Goal: Check status: Check status

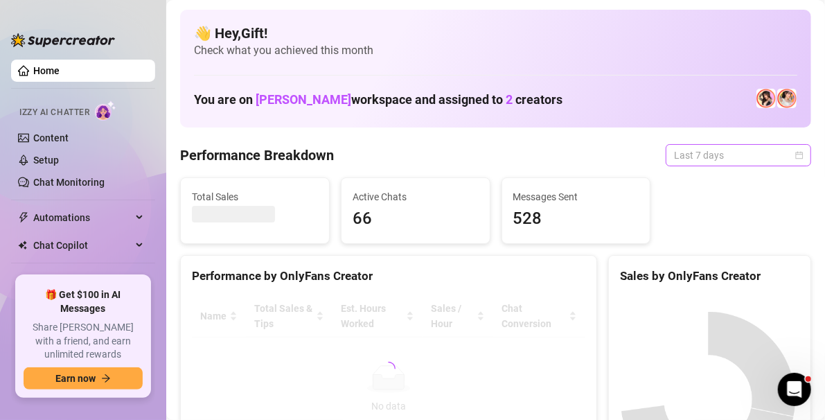
click at [793, 155] on div "Last 7 days" at bounding box center [739, 155] width 146 height 22
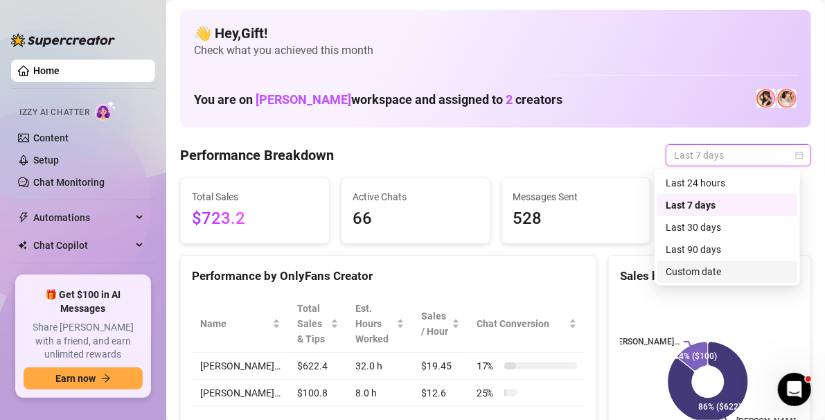
click at [698, 272] on div "Custom date" at bounding box center [727, 271] width 123 height 15
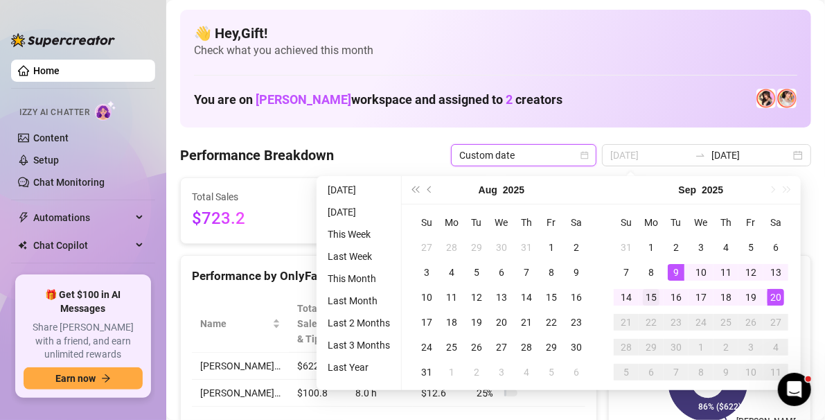
type input "[DATE]"
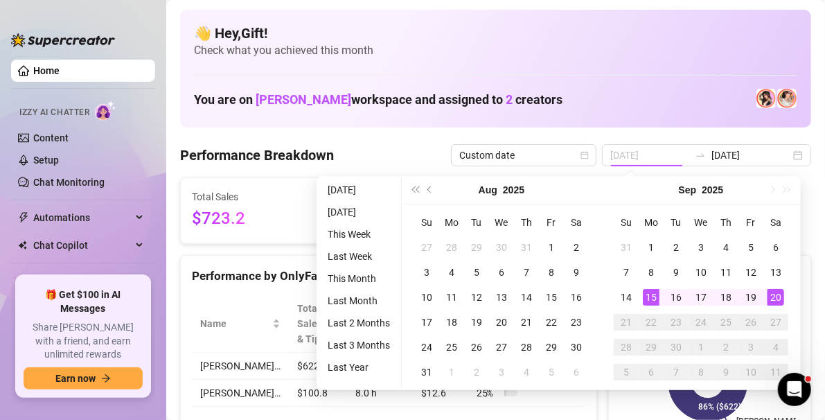
click at [655, 296] on div "15" at bounding box center [651, 297] width 17 height 17
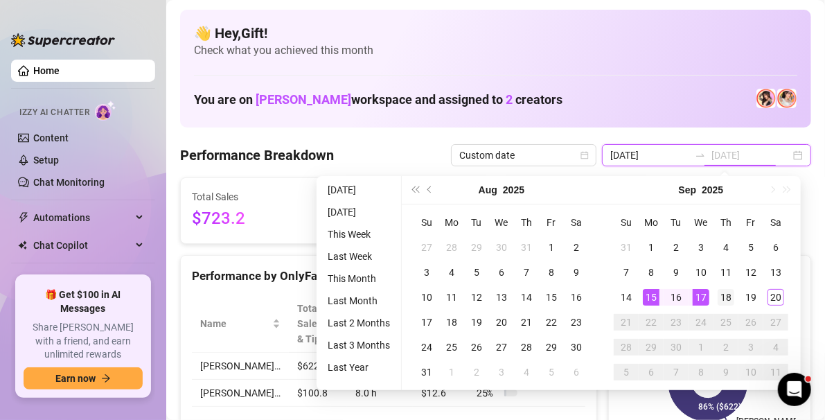
type input "[DATE]"
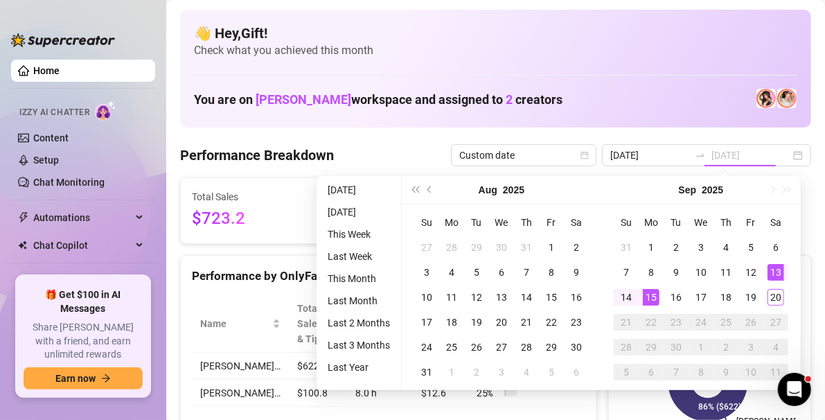
click at [658, 299] on div "15" at bounding box center [651, 297] width 17 height 17
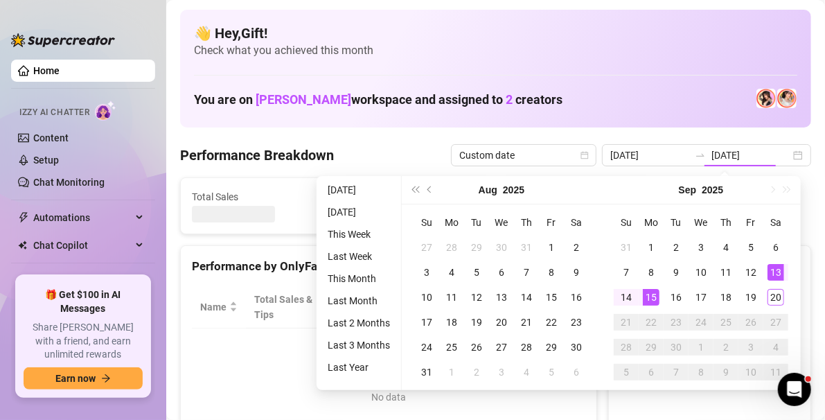
type input "[DATE]"
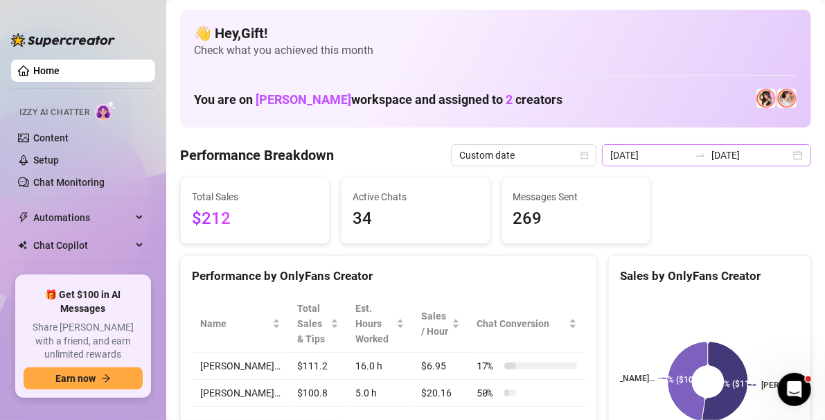
click at [791, 152] on div "2025-09-13 2025-09-15" at bounding box center [706, 155] width 209 height 22
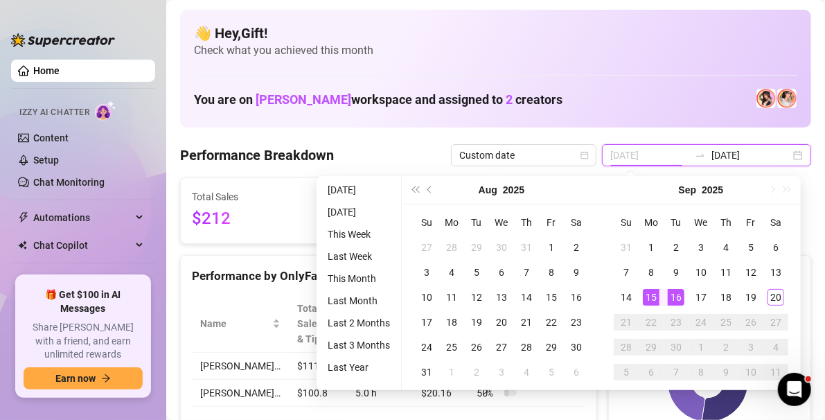
type input "[DATE]"
click at [654, 299] on div "15" at bounding box center [651, 297] width 17 height 17
type input "[DATE]"
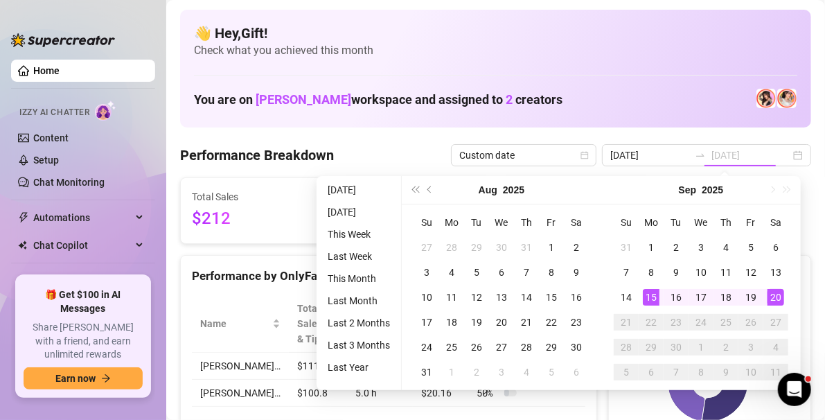
click at [773, 296] on div "20" at bounding box center [776, 297] width 17 height 17
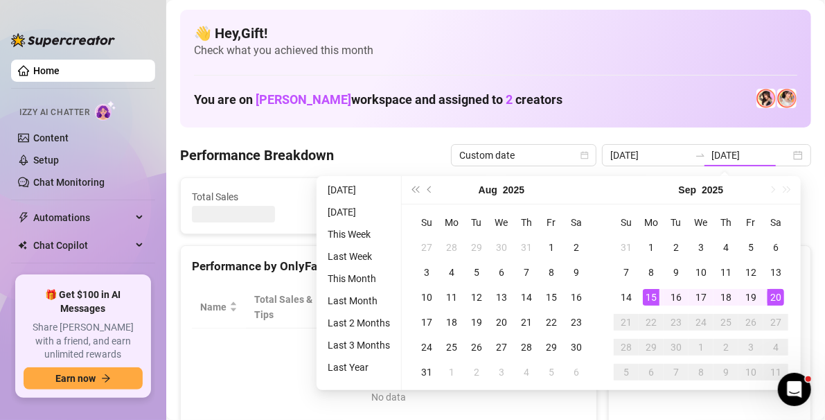
type input "[DATE]"
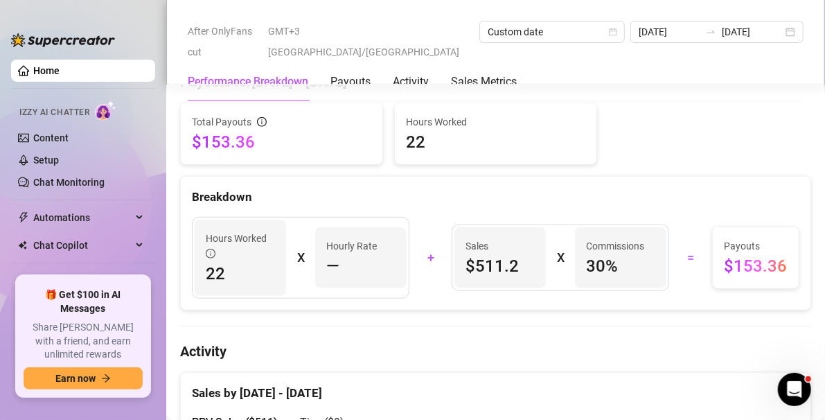
scroll to position [440, 0]
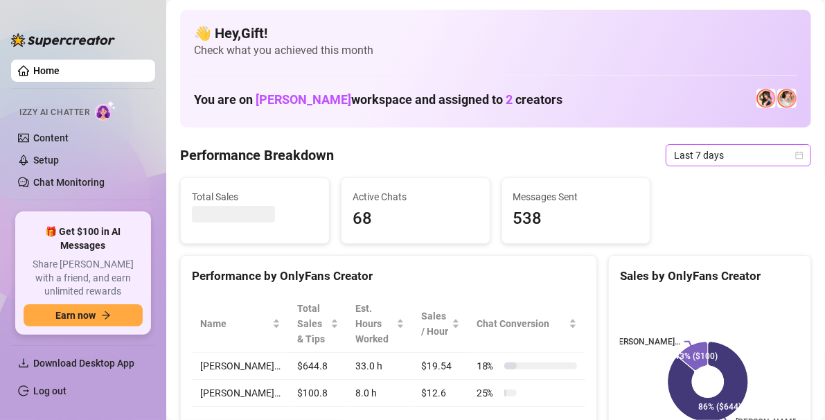
click at [796, 154] on icon "calendar" at bounding box center [800, 155] width 8 height 8
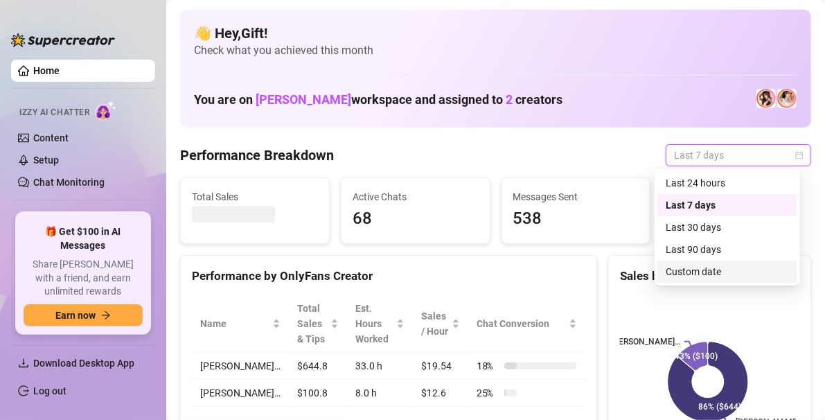
click at [700, 266] on div "Custom date" at bounding box center [727, 271] width 123 height 15
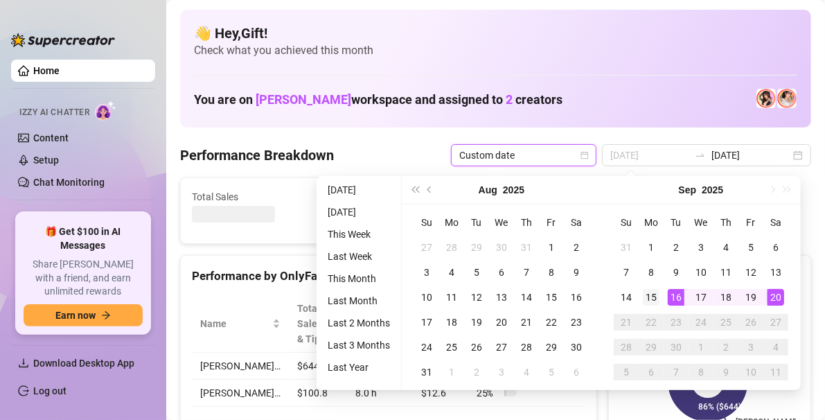
type input "[DATE]"
click at [659, 291] on td "15" at bounding box center [651, 297] width 25 height 25
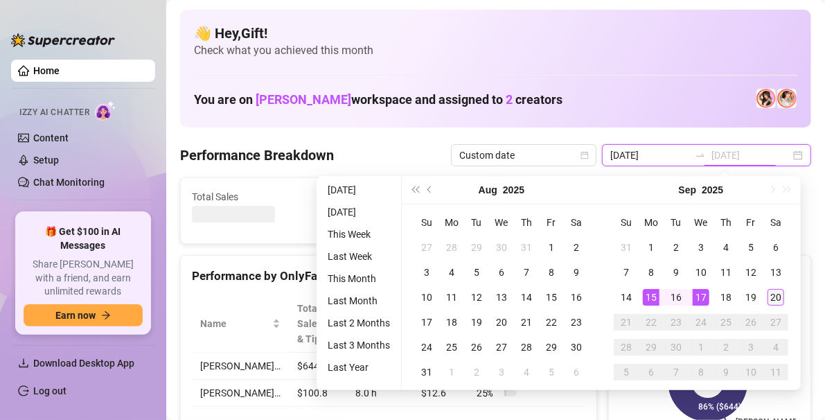
type input "[DATE]"
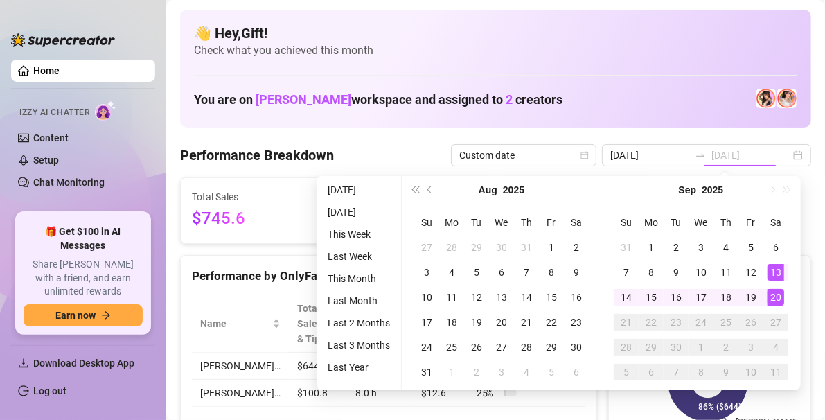
click at [778, 294] on div "20" at bounding box center [776, 297] width 17 height 17
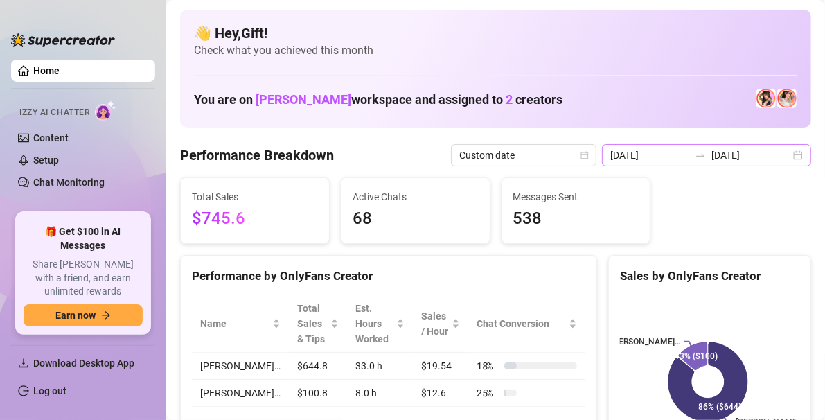
click at [786, 158] on div "[DATE] [DATE]" at bounding box center [706, 155] width 209 height 22
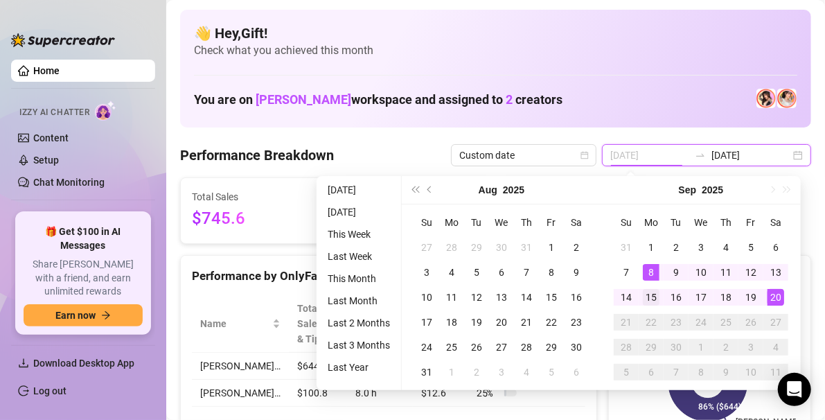
type input "[DATE]"
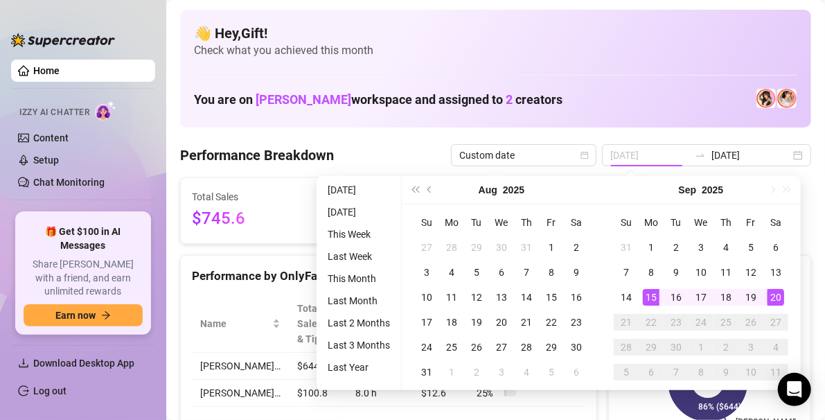
click at [656, 285] on td "15" at bounding box center [651, 297] width 25 height 25
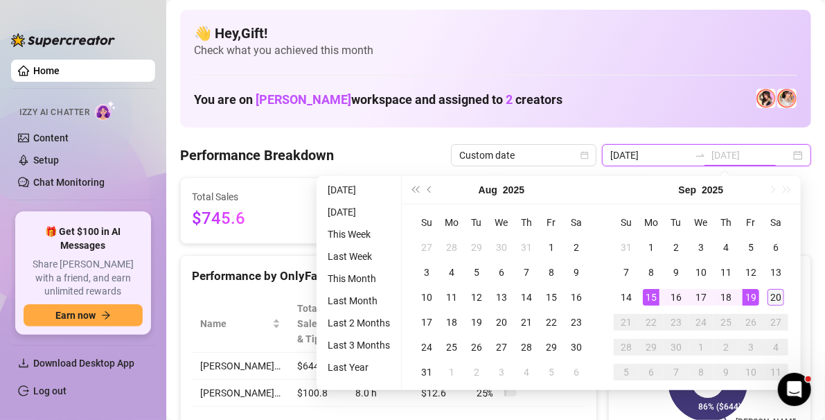
type input "[DATE]"
click at [779, 297] on div "20" at bounding box center [776, 297] width 17 height 17
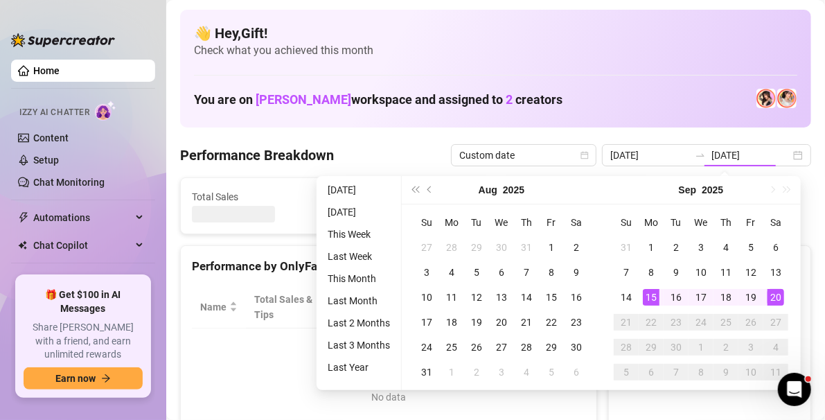
type input "[DATE]"
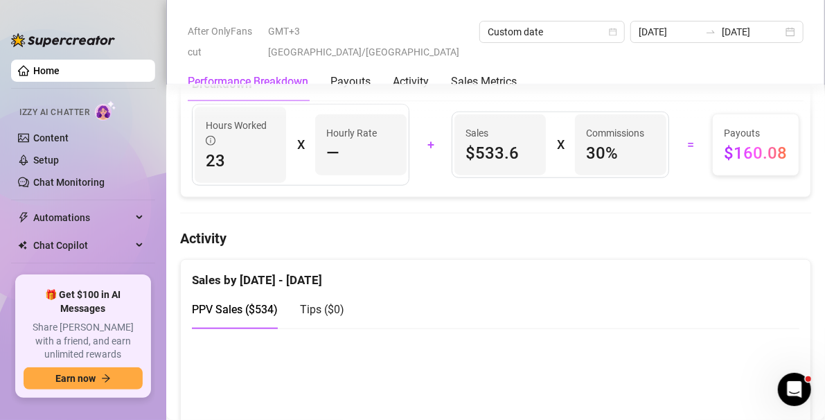
scroll to position [549, 0]
